Goal: Information Seeking & Learning: Find specific fact

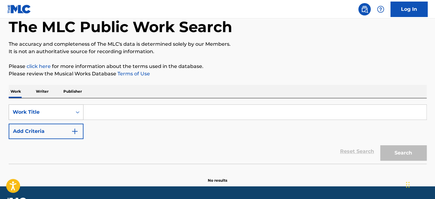
click at [56, 120] on div "Work Title" at bounding box center [46, 111] width 75 height 15
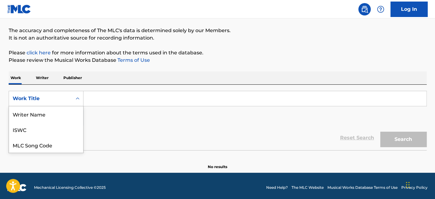
scroll to position [31, 0]
click at [50, 116] on div "MLC Song Code" at bounding box center [46, 113] width 74 height 15
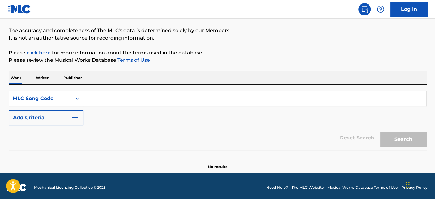
drag, startPoint x: 75, startPoint y: 108, endPoint x: 148, endPoint y: 99, distance: 73.5
click at [119, 100] on input "Search Form" at bounding box center [254, 98] width 343 height 15
paste input "Z00158"
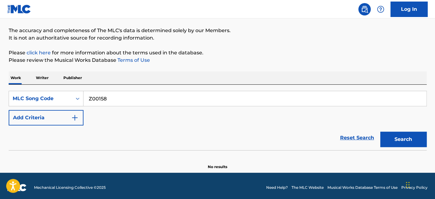
click at [416, 140] on button "Search" at bounding box center [403, 139] width 46 height 15
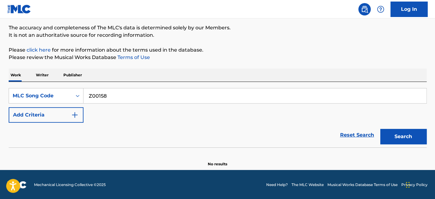
scroll to position [49, 0]
click at [125, 102] on input "Z00158" at bounding box center [254, 95] width 343 height 15
click at [416, 137] on button "Search" at bounding box center [403, 136] width 46 height 15
drag, startPoint x: 106, startPoint y: 95, endPoint x: 46, endPoint y: 96, distance: 60.0
click at [43, 95] on div "SearchWithCriteria4d349900-7246-4e33-b347-4a762de8e4a7 MLC Song Code Z00158" at bounding box center [218, 95] width 418 height 15
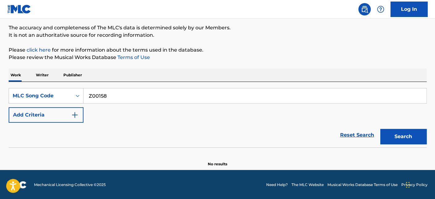
paste input "Search Form"
type input "Z00158"
click at [414, 134] on button "Search" at bounding box center [403, 136] width 46 height 15
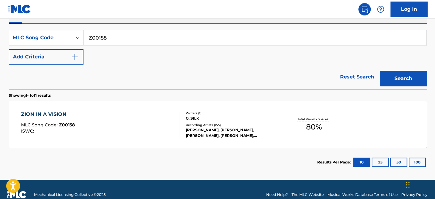
scroll to position [117, 0]
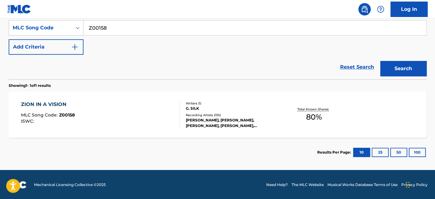
click at [71, 102] on div "ZION IN A VISION" at bounding box center [48, 104] width 54 height 7
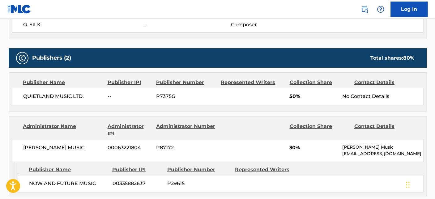
scroll to position [274, 0]
